Goal: Check status: Check status

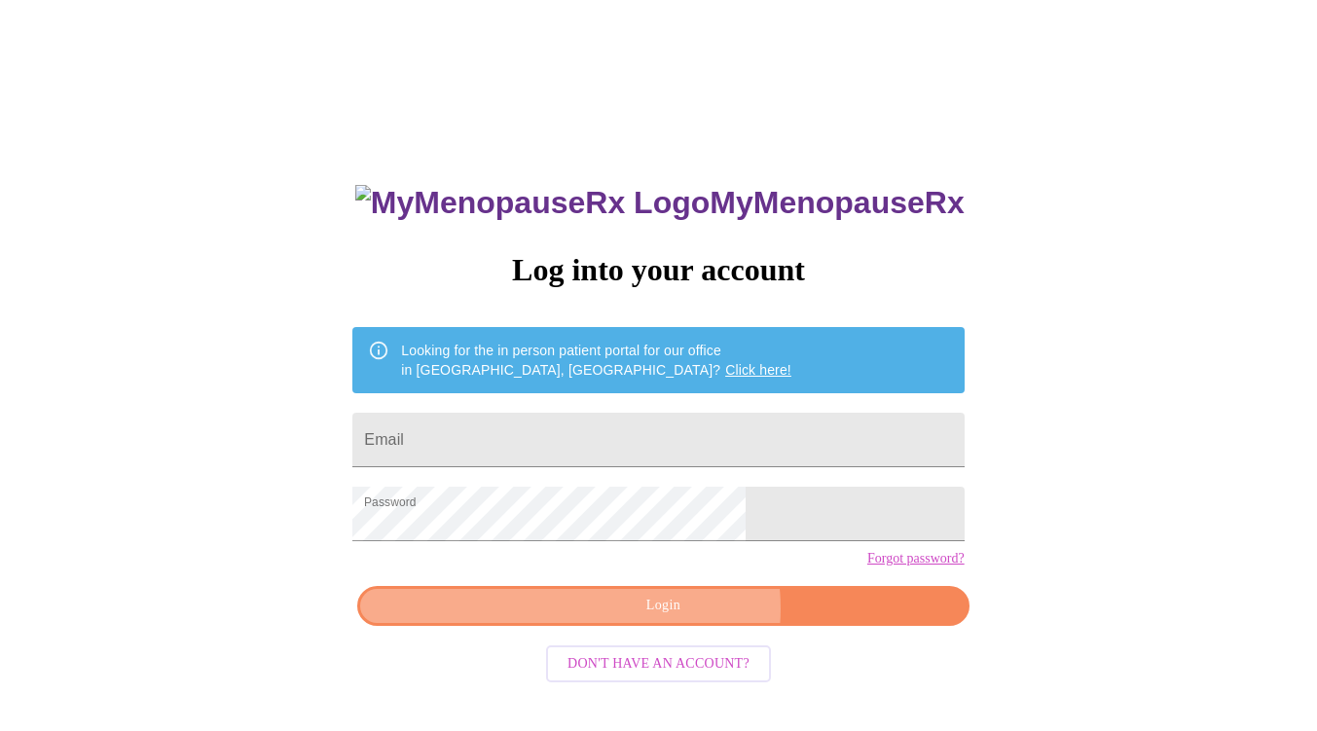
click at [678, 618] on span "Login" at bounding box center [663, 606] width 567 height 24
click at [755, 618] on span "Login" at bounding box center [663, 606] width 567 height 24
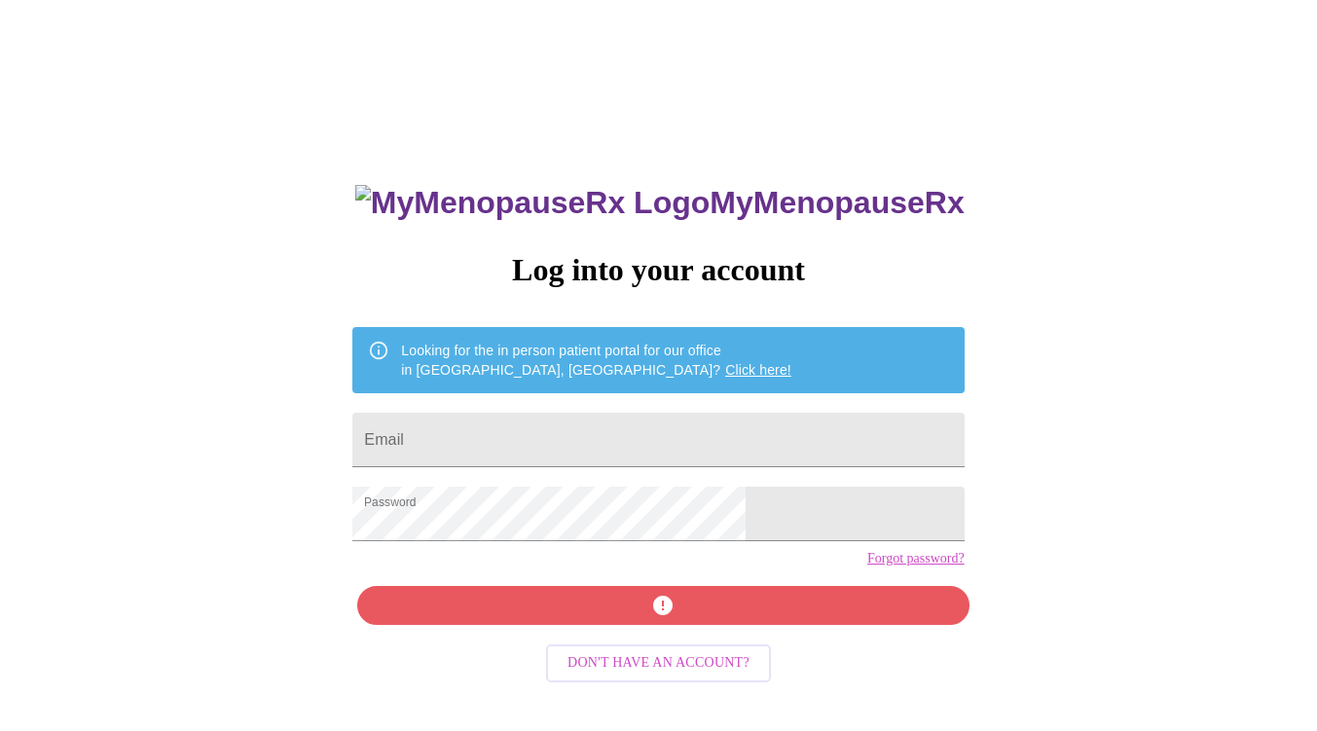
scroll to position [19, 0]
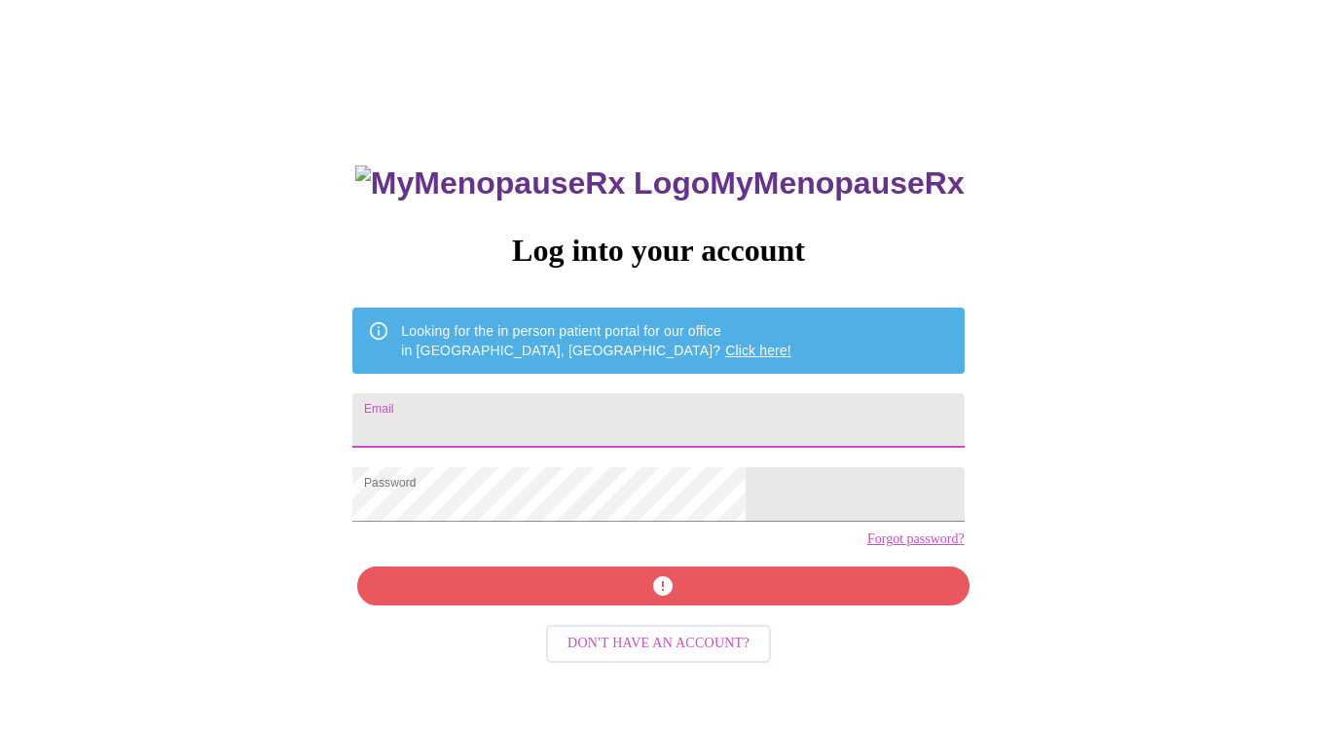
click at [695, 403] on input "Email" at bounding box center [658, 420] width 612 height 55
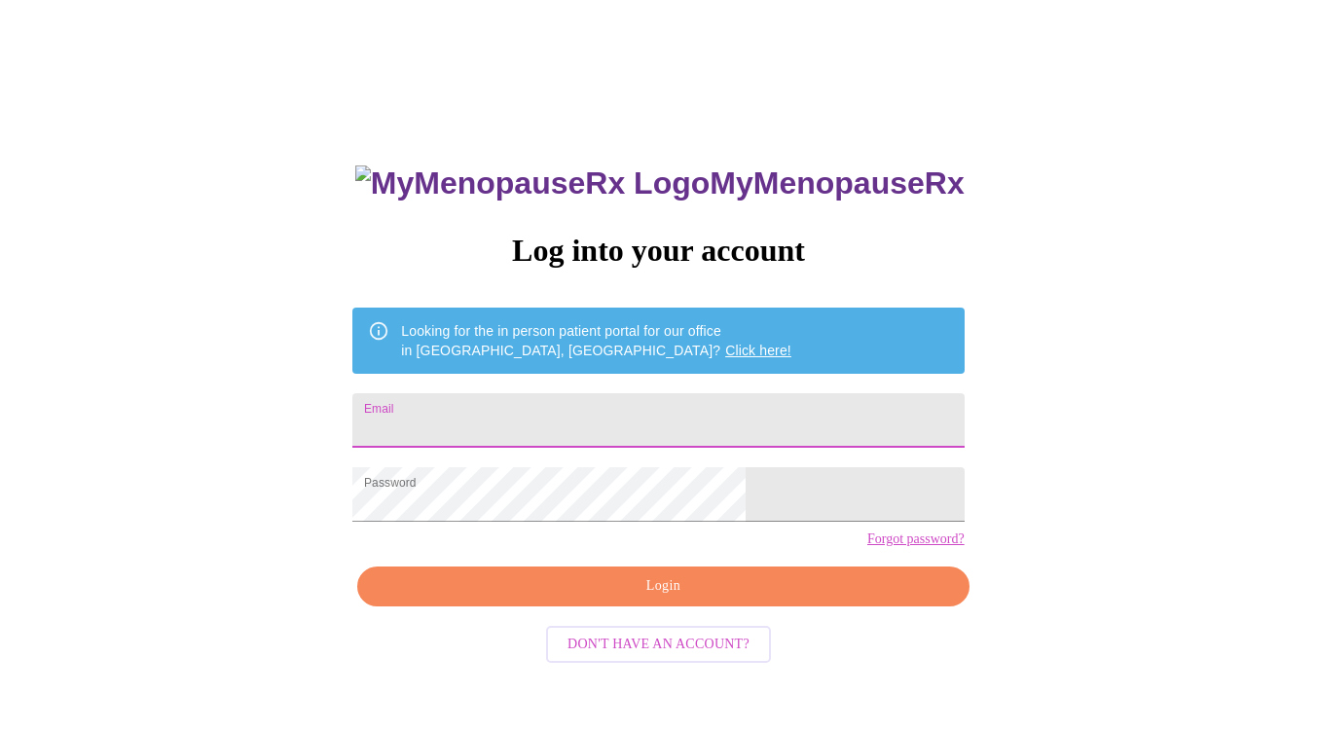
type input "[EMAIL_ADDRESS][DOMAIN_NAME]"
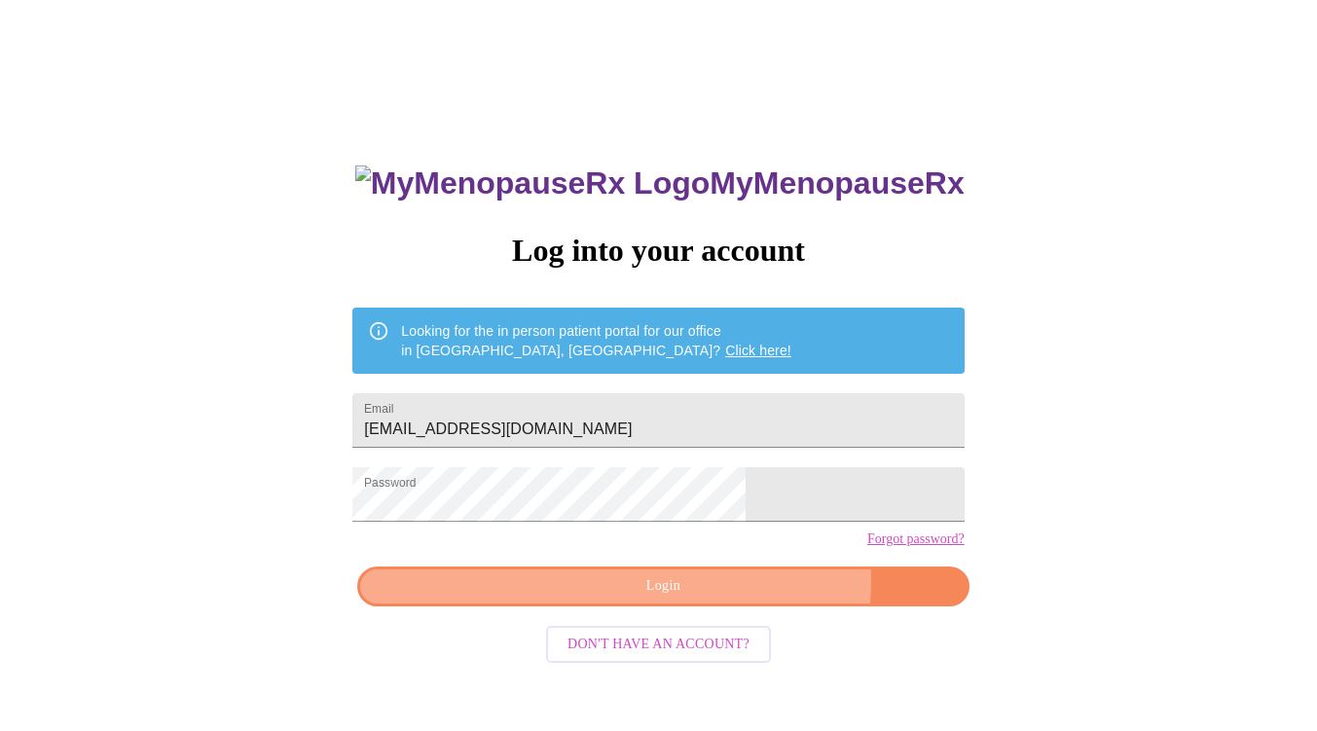
click at [723, 599] on span "Login" at bounding box center [663, 587] width 567 height 24
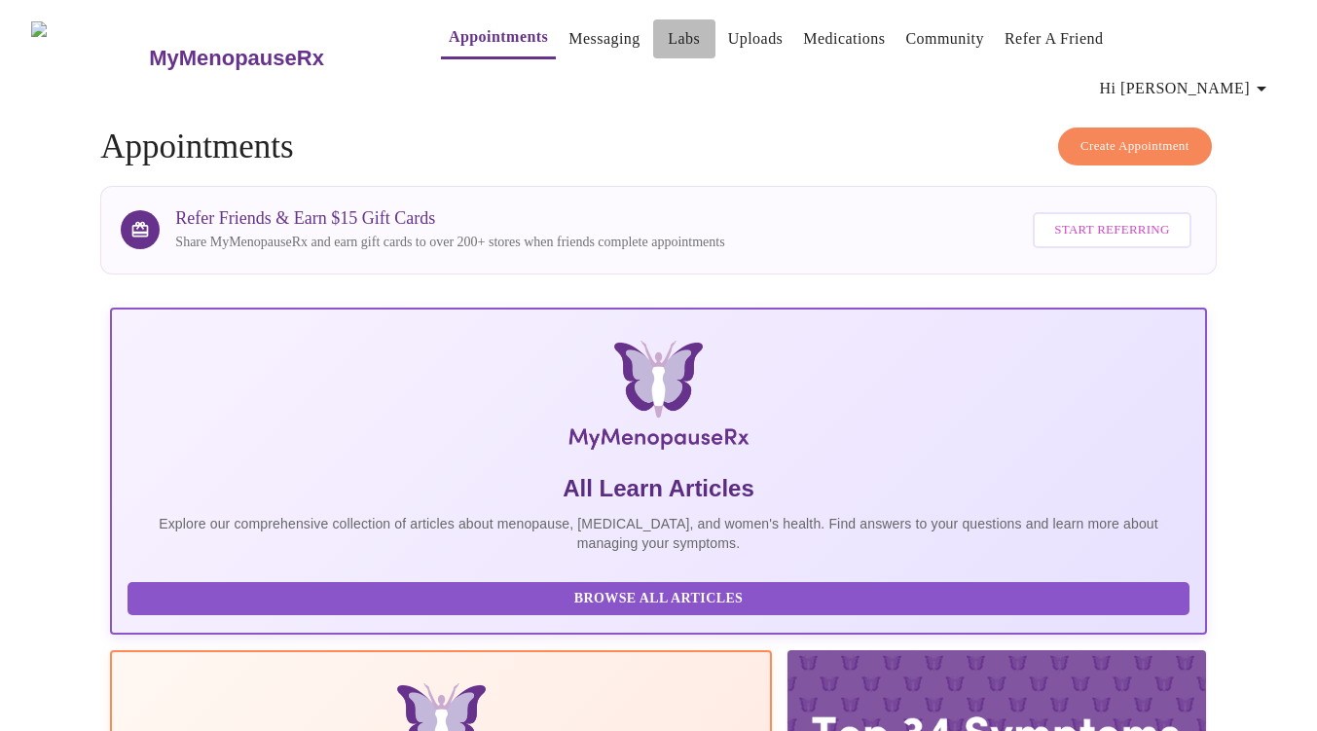
click at [668, 39] on link "Labs" at bounding box center [684, 38] width 32 height 27
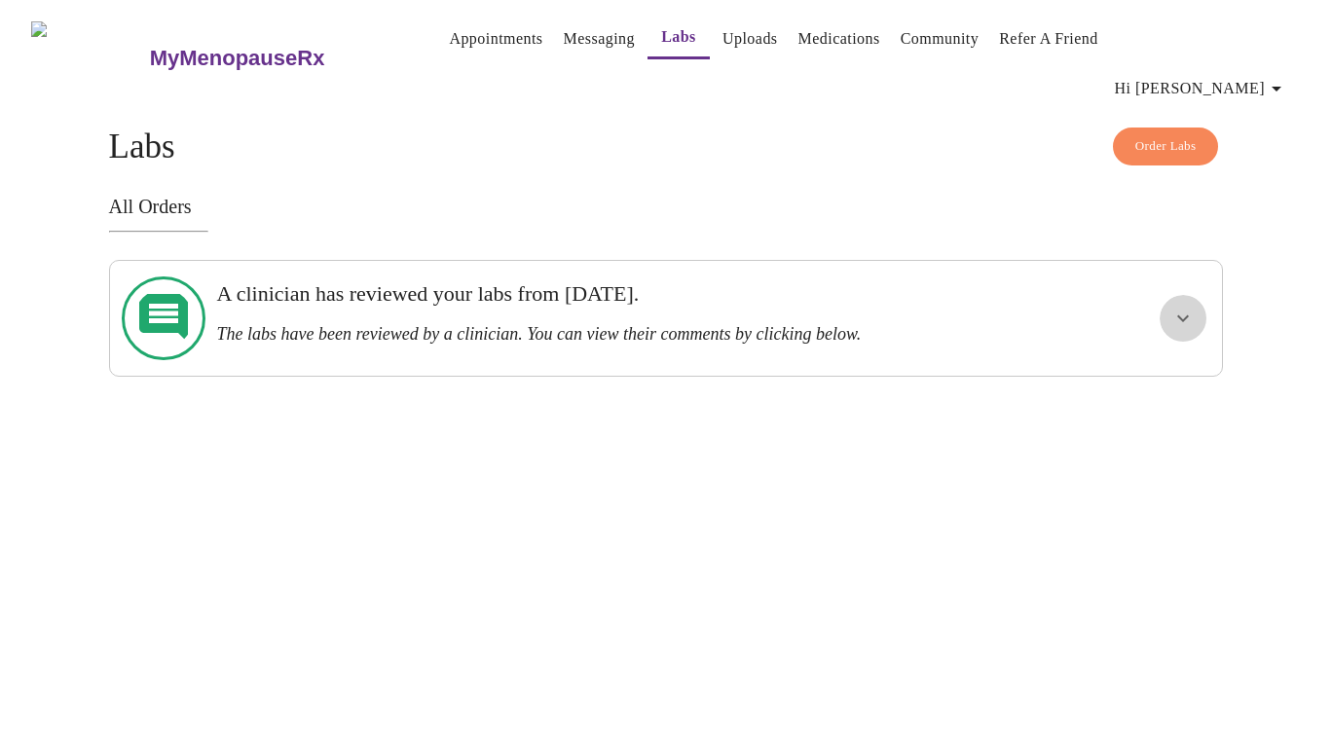
click at [1177, 307] on icon "show more" at bounding box center [1182, 318] width 23 height 23
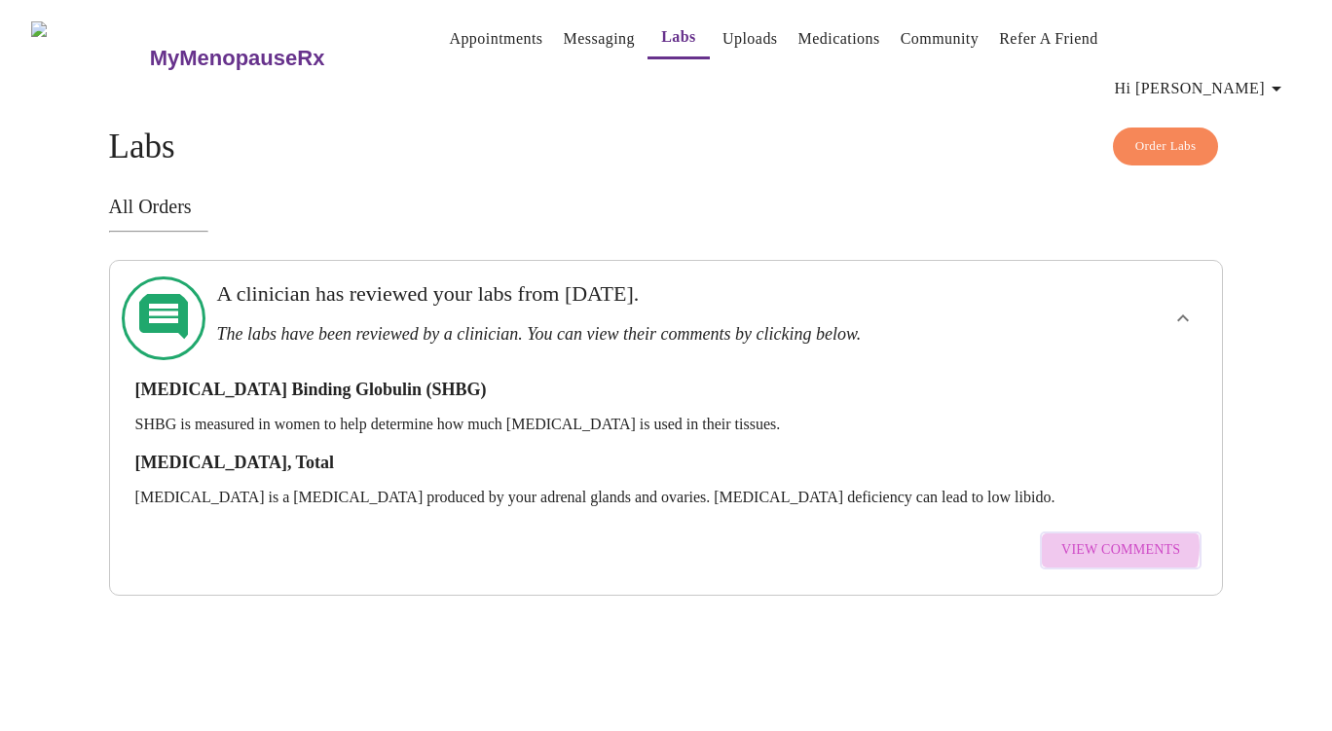
click at [1123, 538] on span "View Comments" at bounding box center [1120, 550] width 119 height 24
